Goal: Task Accomplishment & Management: Use online tool/utility

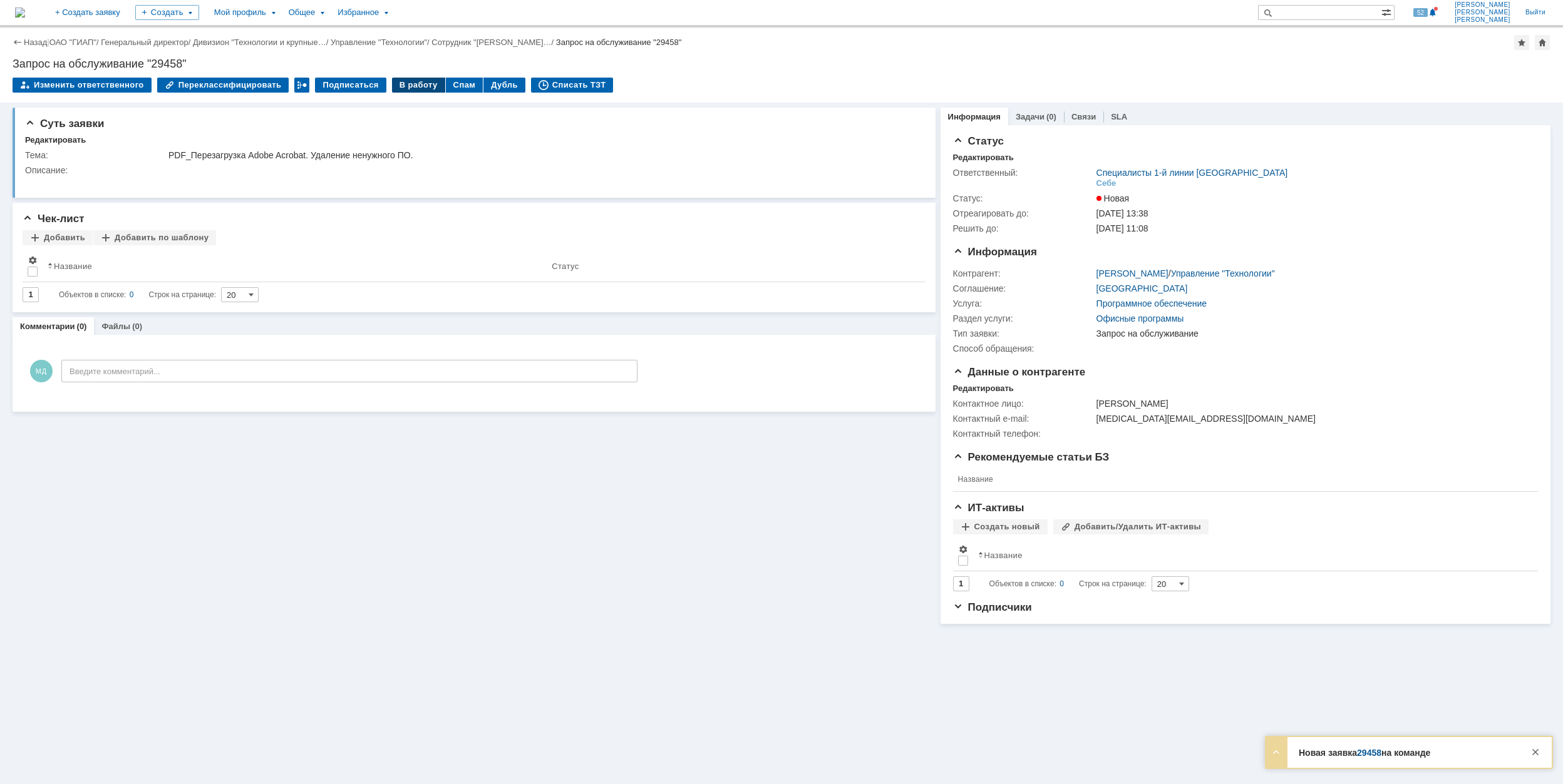
click at [400, 89] on div "В работу" at bounding box center [419, 85] width 53 height 15
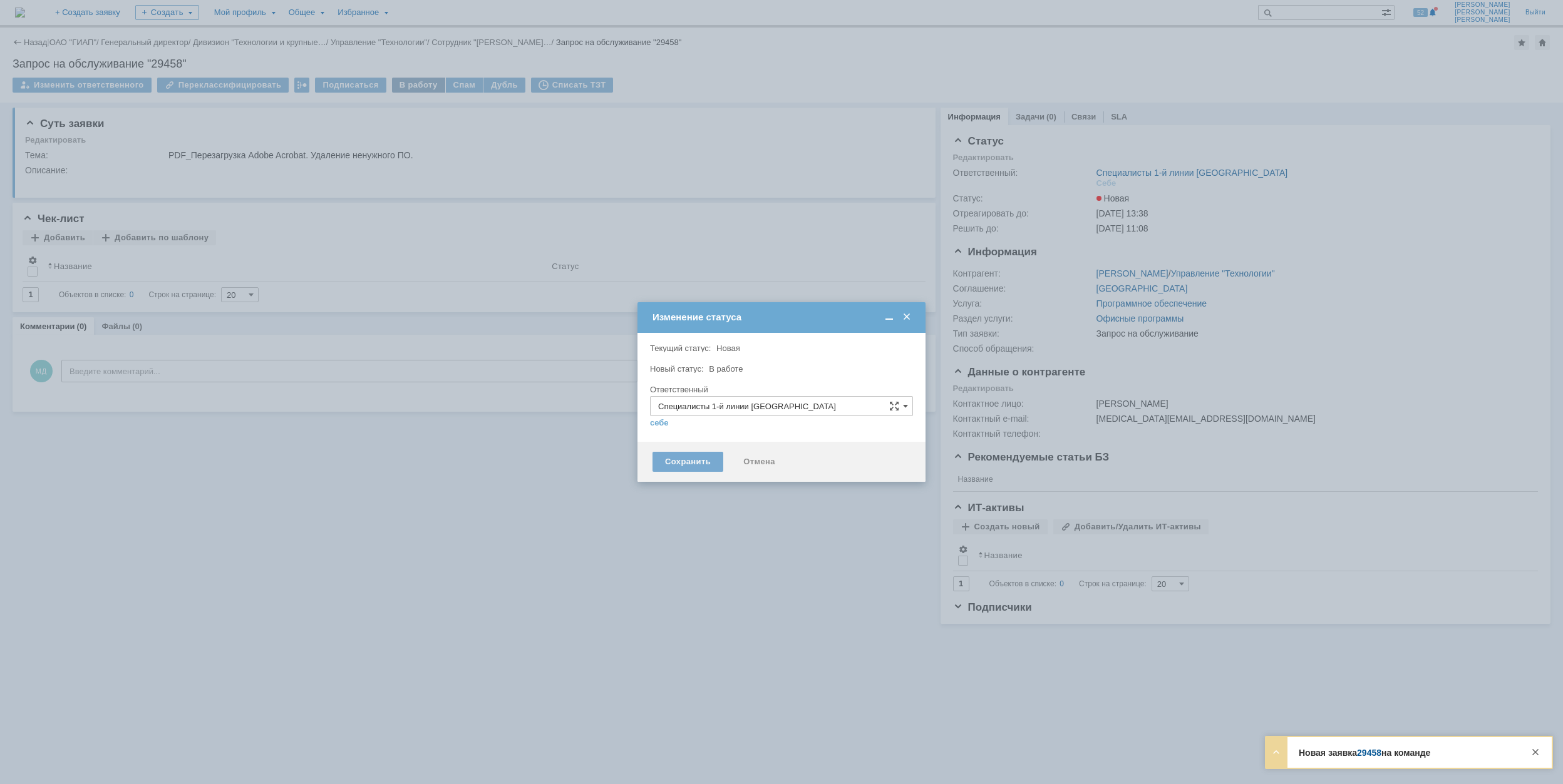
type input "[PERSON_NAME]"
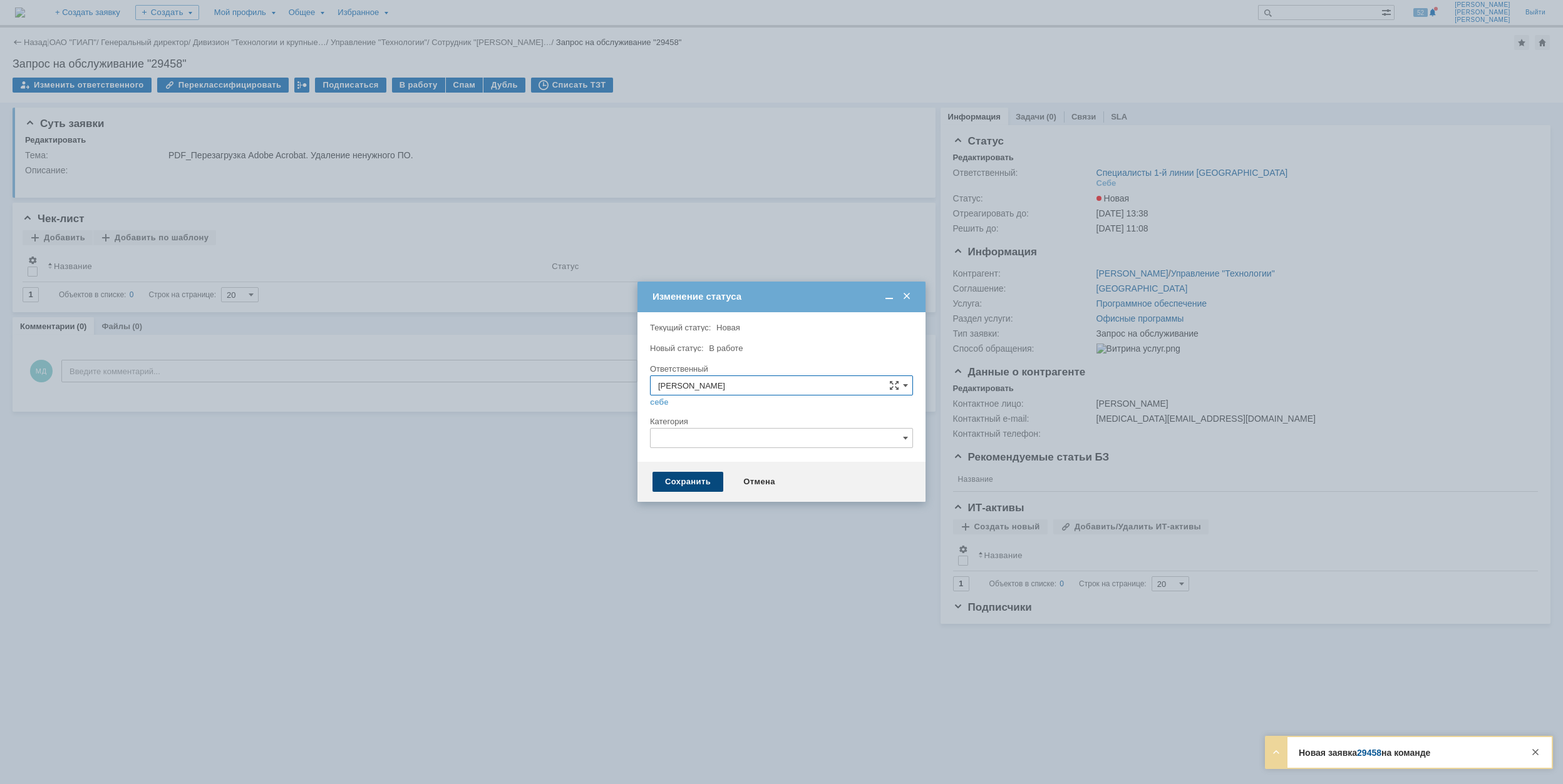
click at [700, 484] on div "Сохранить" at bounding box center [687, 481] width 71 height 20
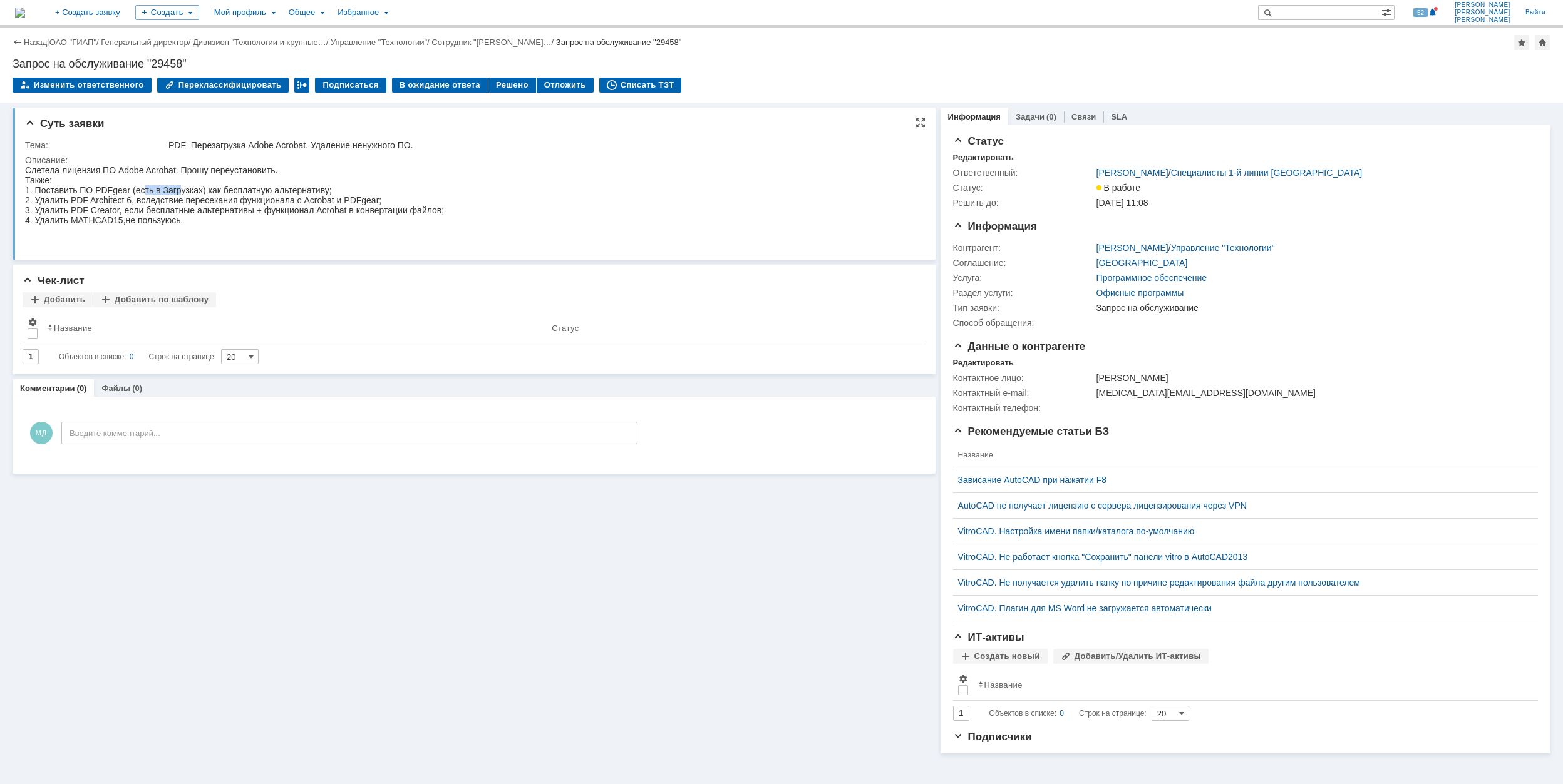
drag, startPoint x: 145, startPoint y: 189, endPoint x: 180, endPoint y: 189, distance: 35.0
click at [180, 189] on div "Слетела лицензия ПО Adobe Acrobat. Прошу переустановить. Также: 1. Поставить ПО…" at bounding box center [234, 205] width 419 height 80
click at [497, 82] on div "Решено" at bounding box center [512, 85] width 47 height 15
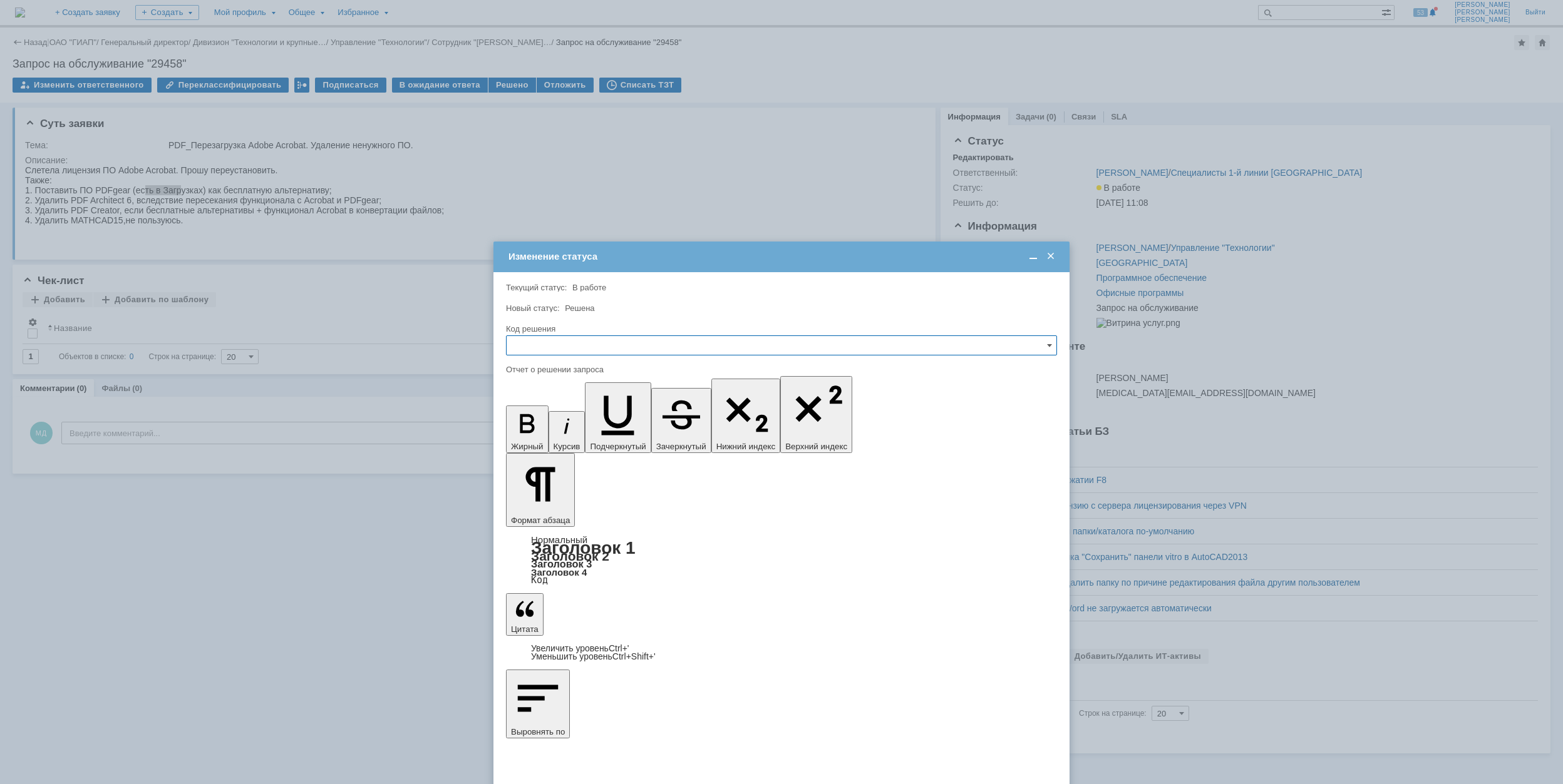
click at [657, 346] on input "text" at bounding box center [782, 345] width 551 height 20
click at [615, 434] on span "Решено" at bounding box center [781, 430] width 535 height 10
type input "Решено"
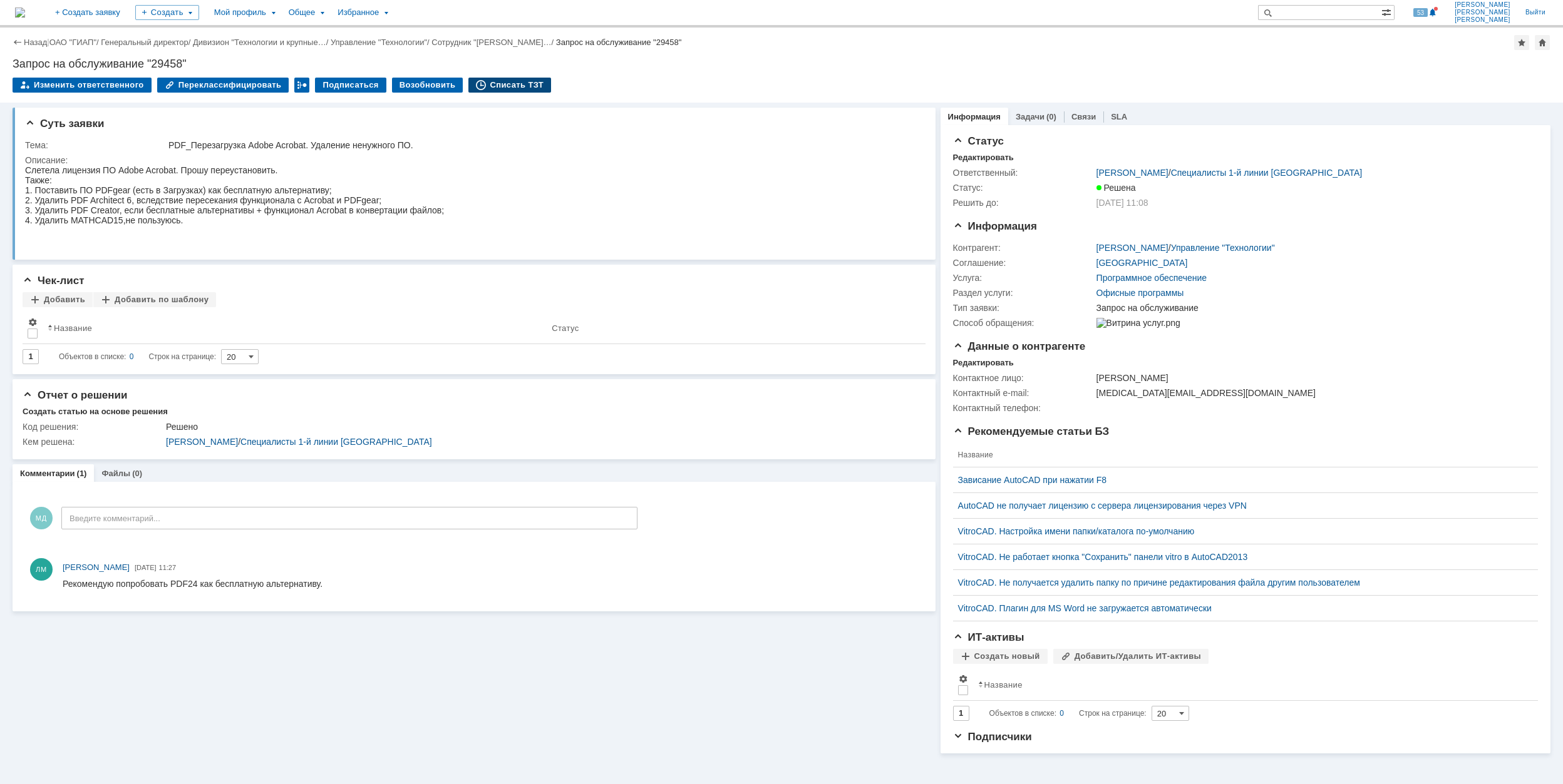
click at [482, 84] on div "Списать ТЗТ" at bounding box center [509, 85] width 83 height 15
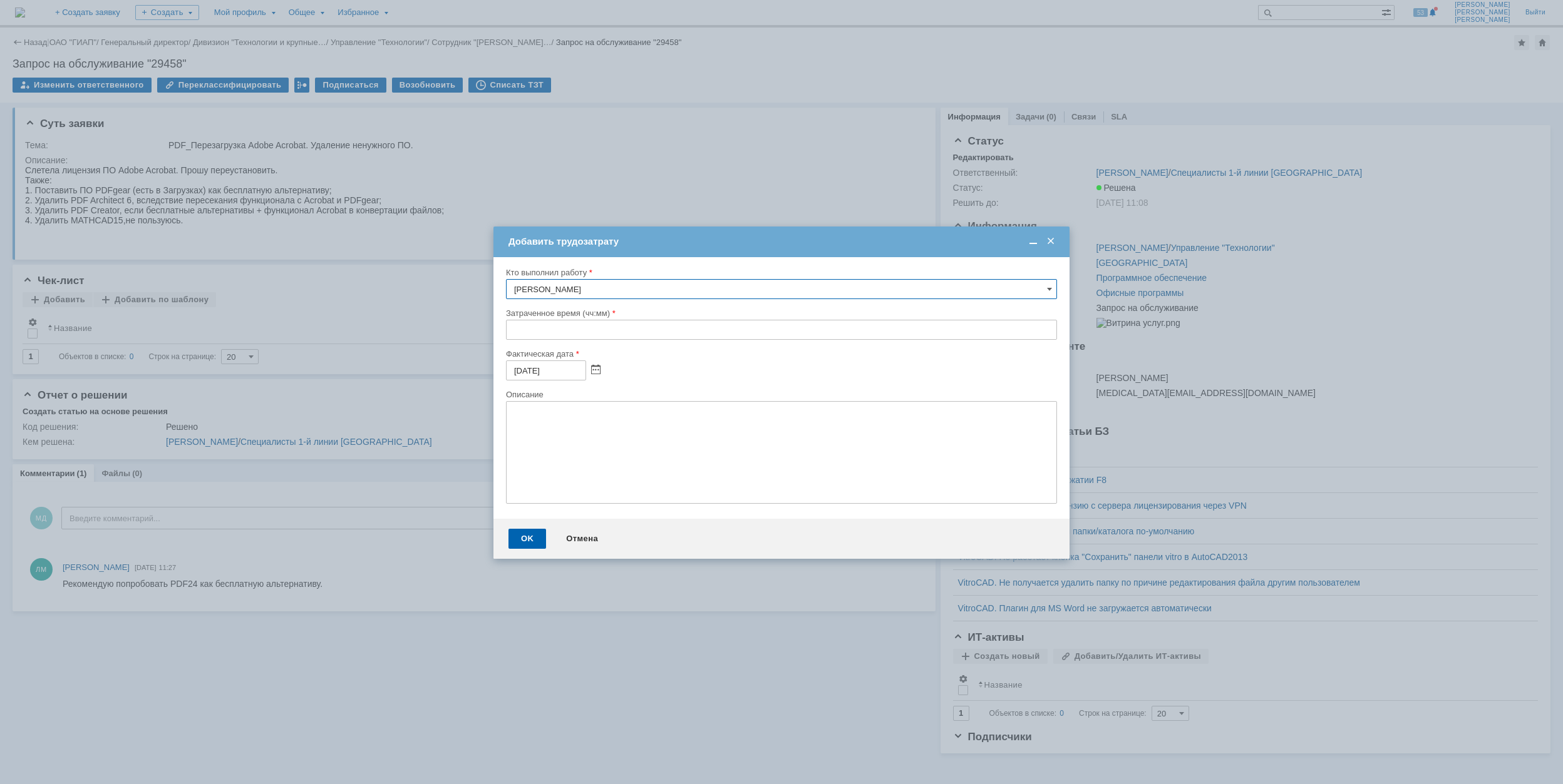
click at [516, 327] on input "text" at bounding box center [782, 329] width 551 height 20
type input "00:30"
click at [535, 542] on div "OK" at bounding box center [528, 538] width 38 height 20
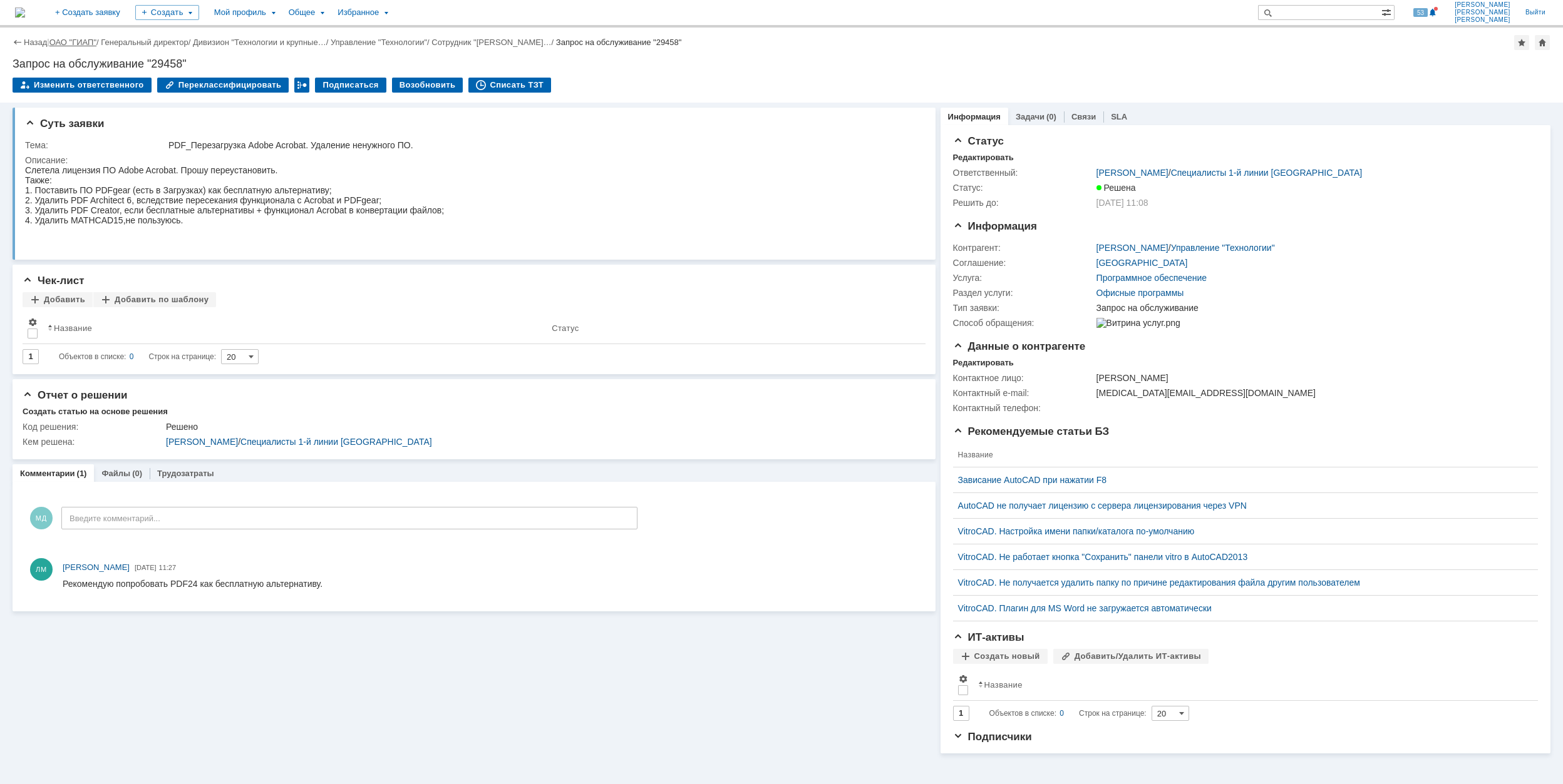
click at [81, 44] on link "ОАО "ГИАП"" at bounding box center [72, 43] width 47 height 9
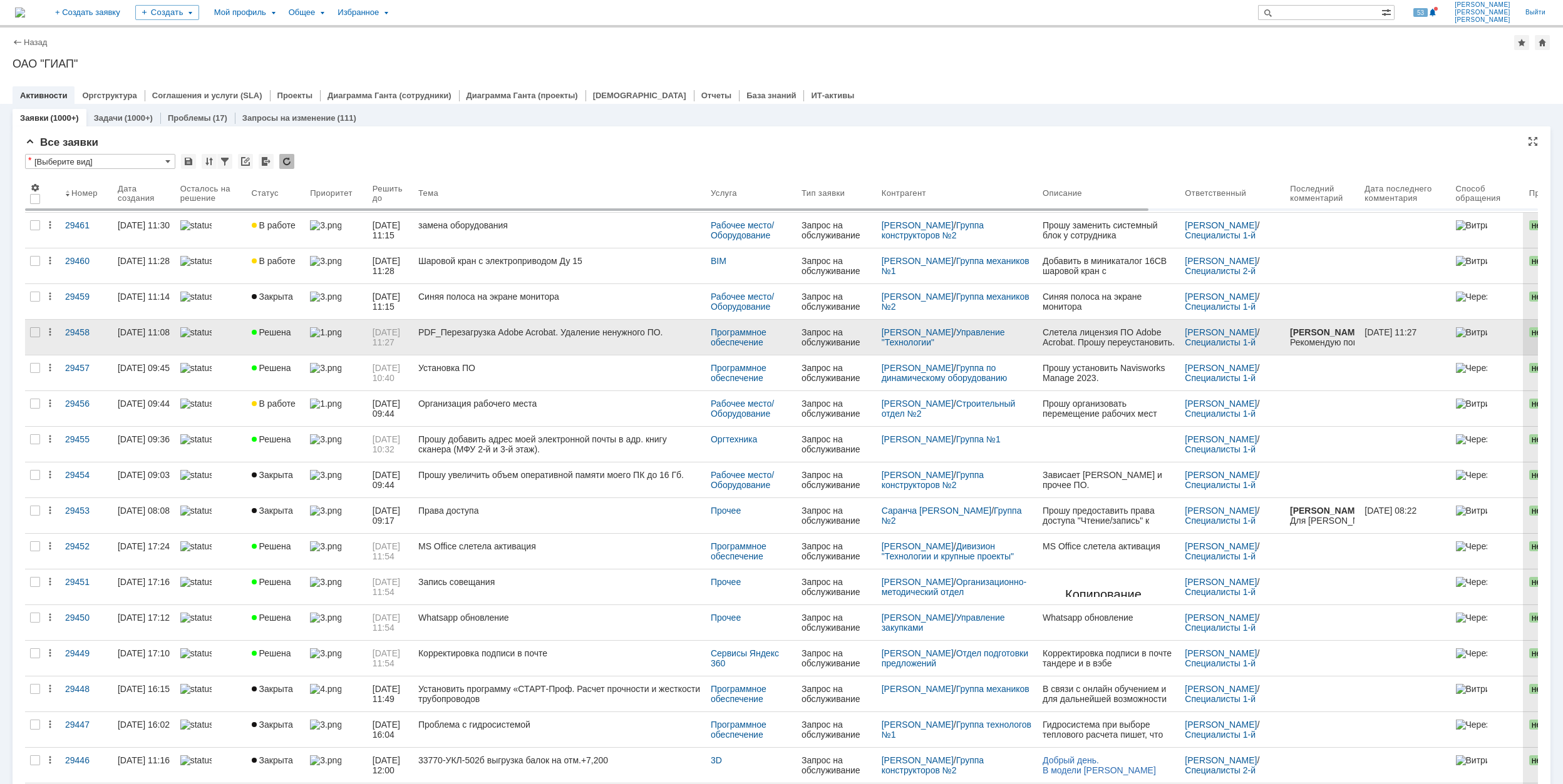
click at [496, 330] on div "PDF_Перезагрузка Adobe Acrobat. Удаление ненужного ПО." at bounding box center [559, 332] width 282 height 10
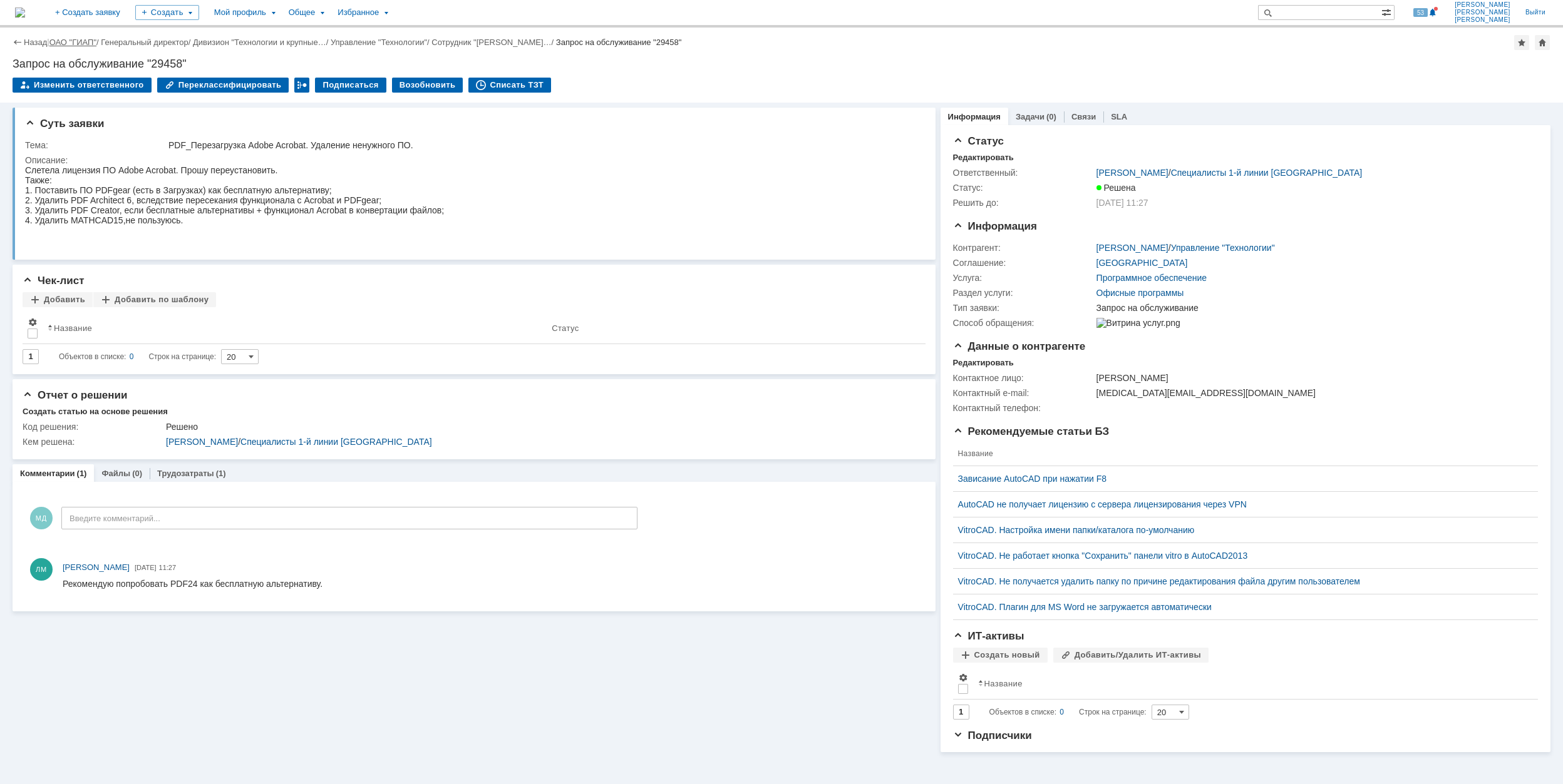
click at [83, 42] on link "ОАО "ГИАП"" at bounding box center [72, 43] width 47 height 9
